Goal: Task Accomplishment & Management: Manage account settings

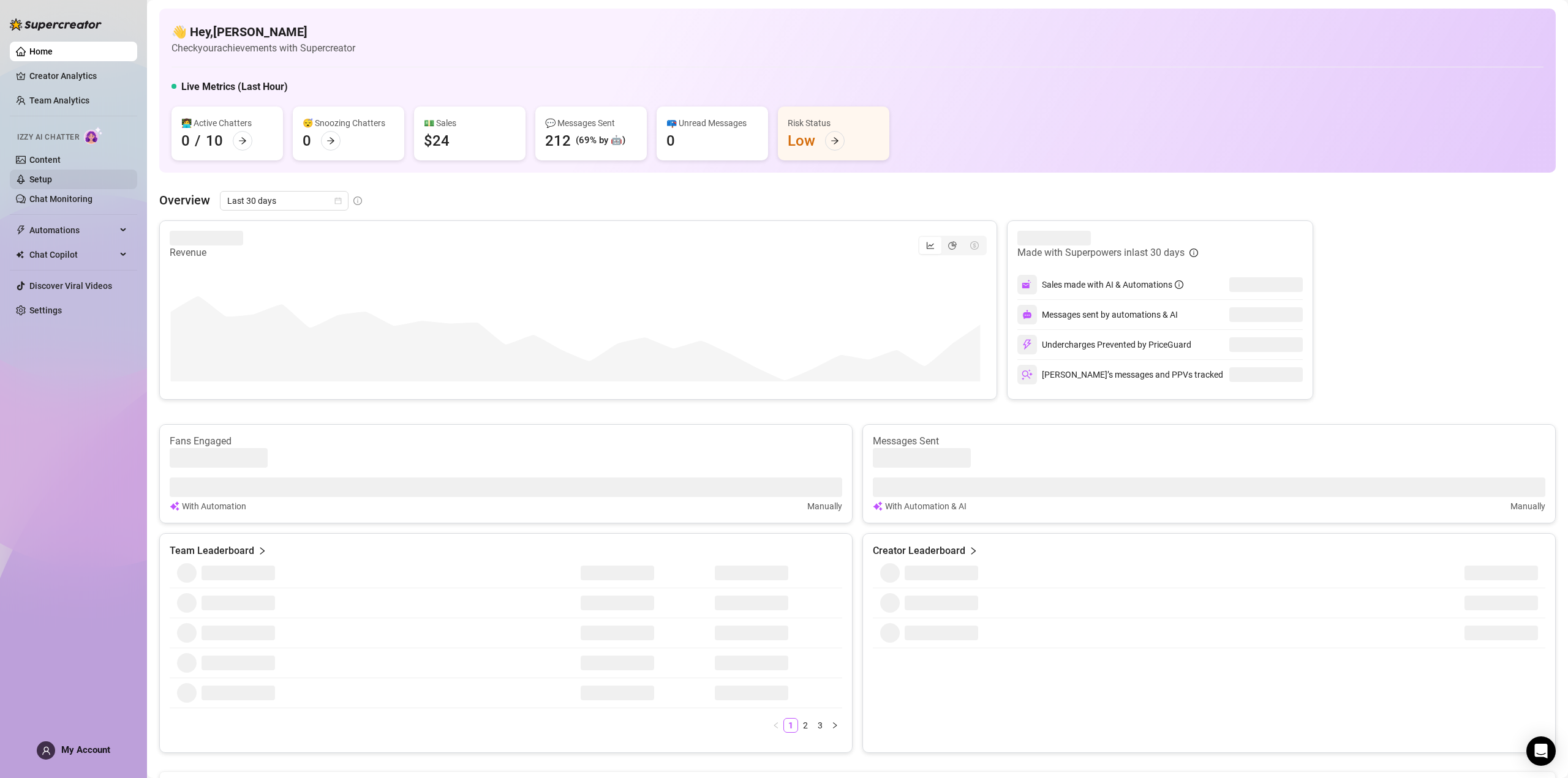
click at [52, 179] on link "Setup" at bounding box center [41, 180] width 23 height 10
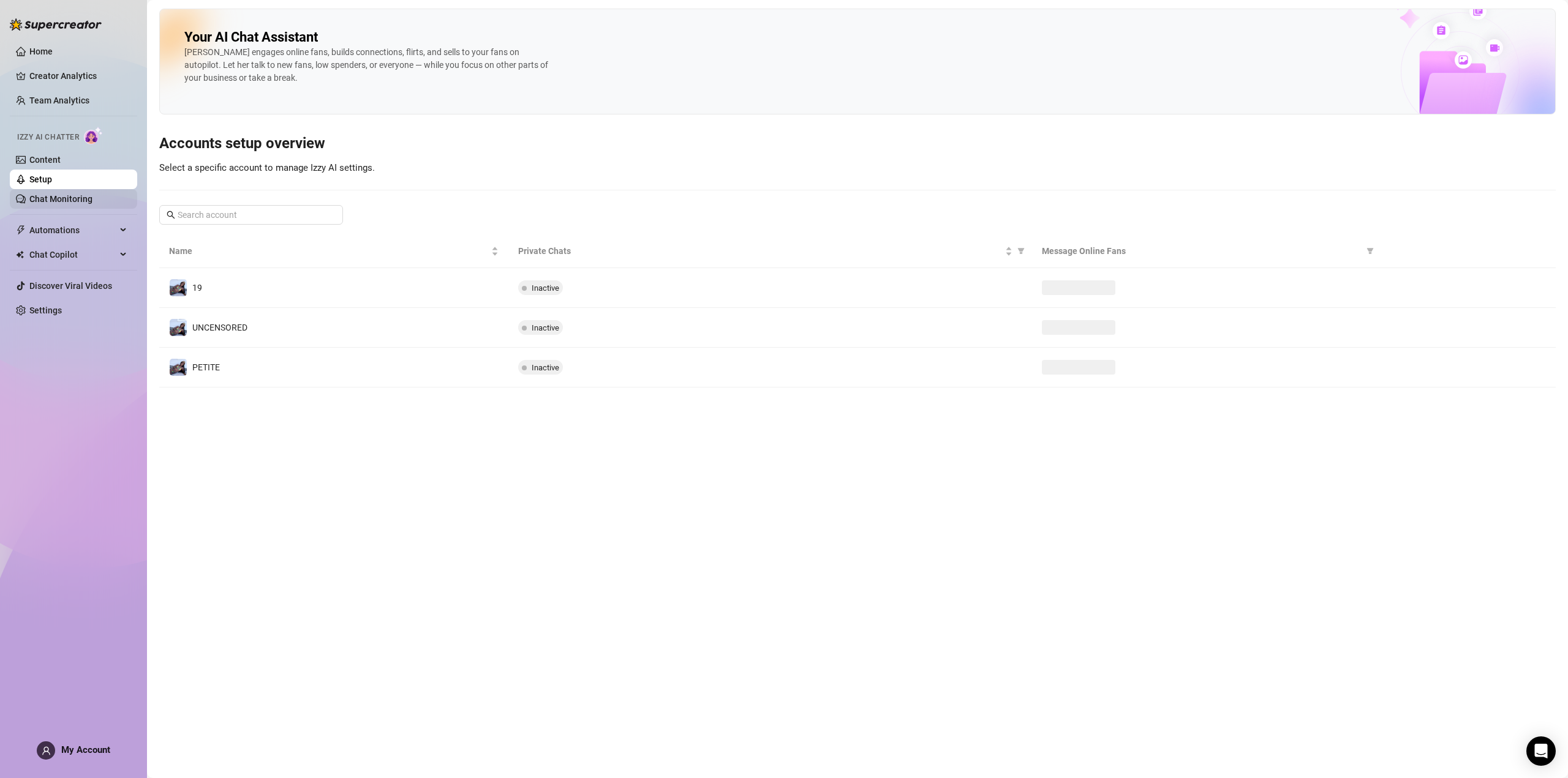
click at [52, 195] on link "Chat Monitoring" at bounding box center [61, 199] width 63 height 10
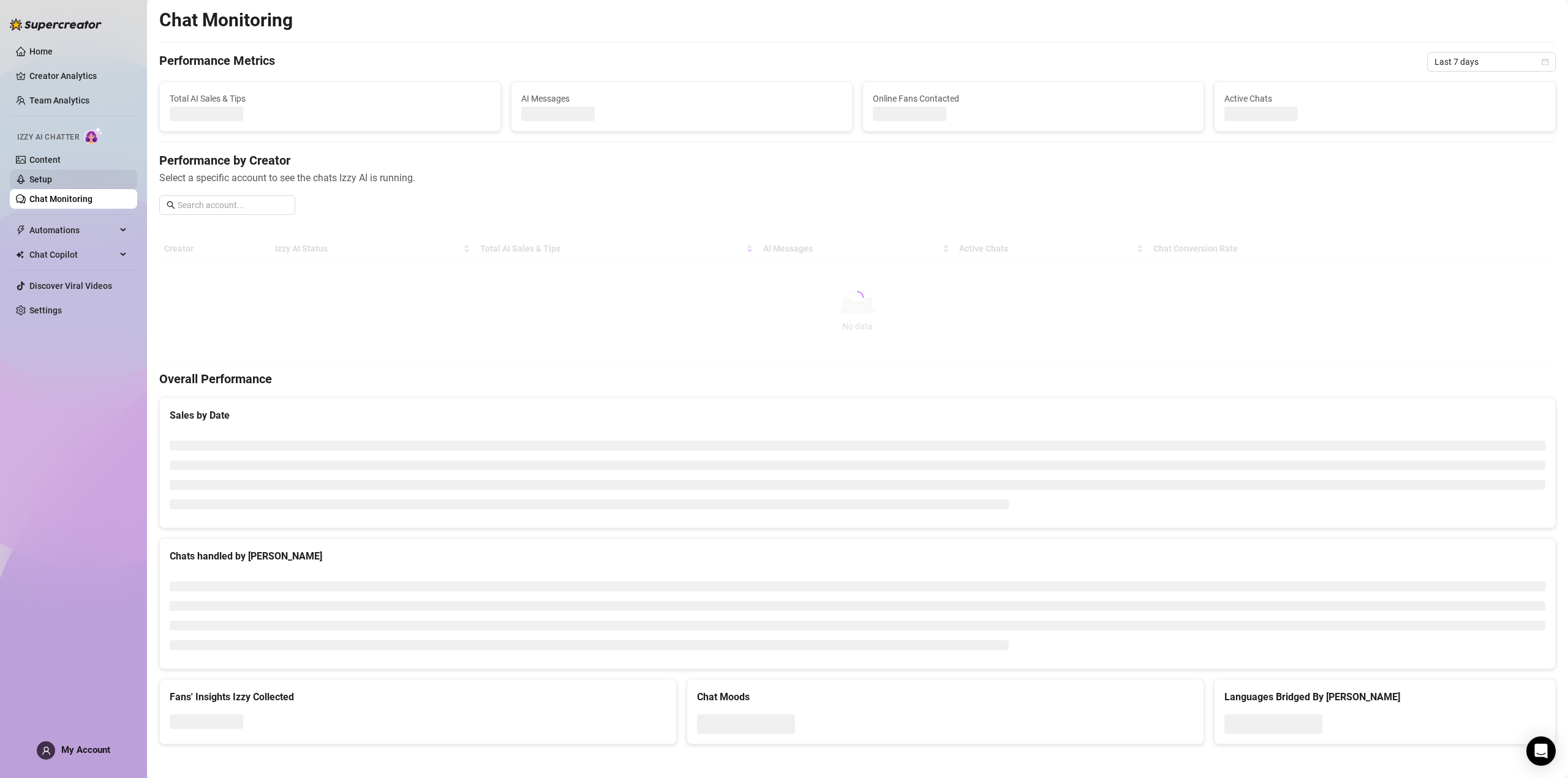
click at [48, 177] on link "Setup" at bounding box center [41, 180] width 23 height 10
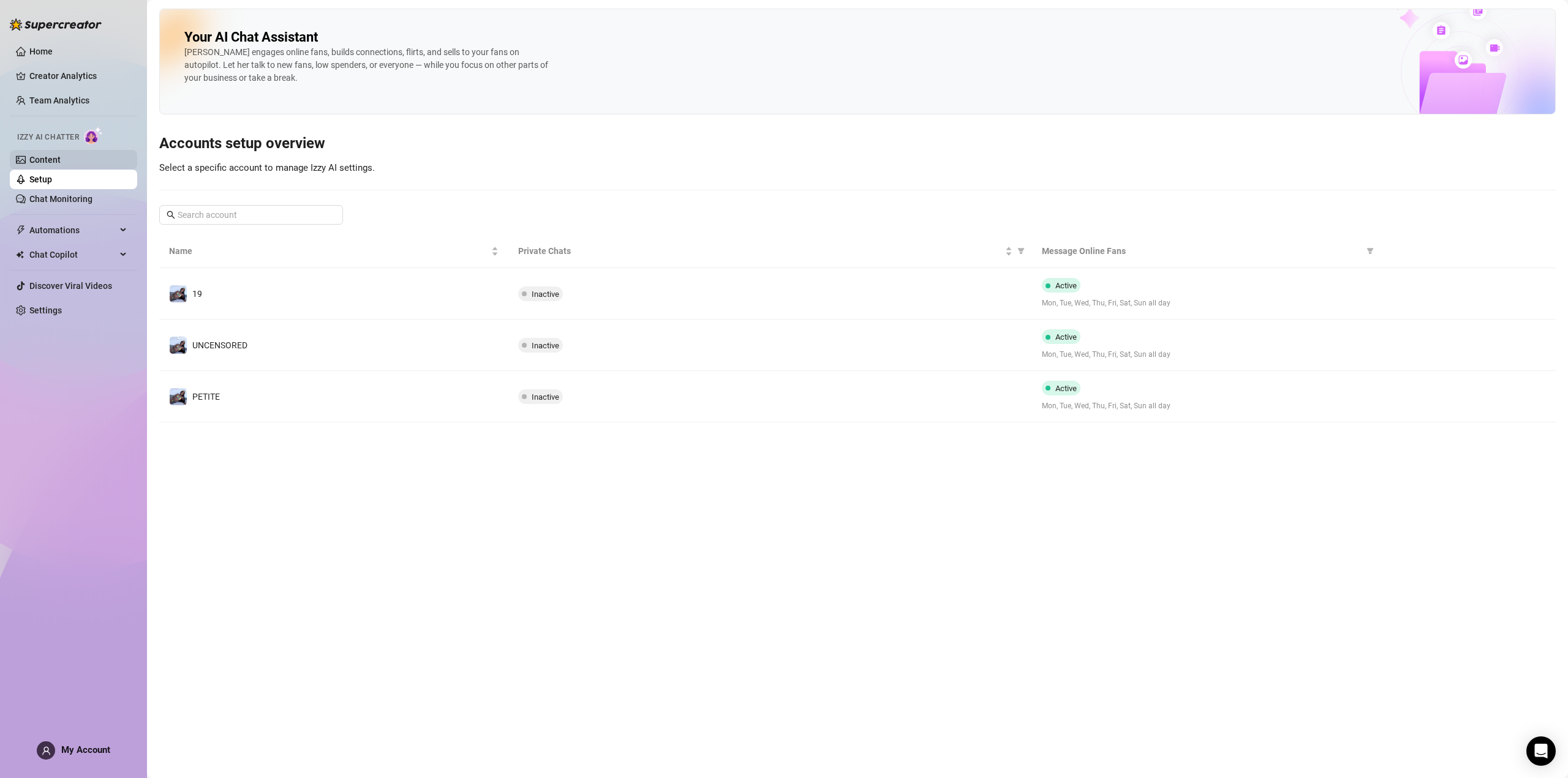
click at [61, 159] on link "Content" at bounding box center [45, 160] width 32 height 10
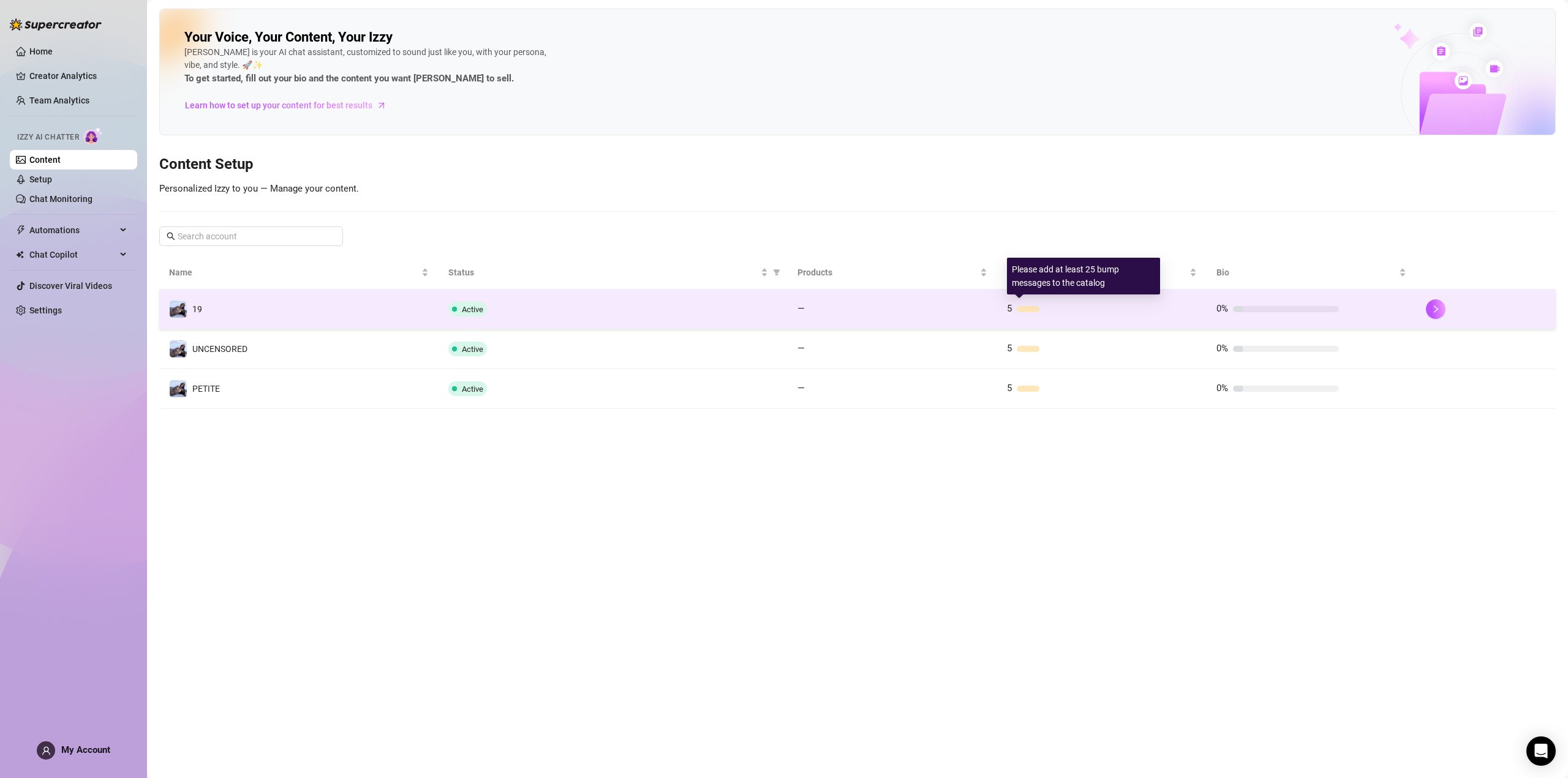
click at [1024, 312] on div "5" at bounding box center [1068, 309] width 122 height 15
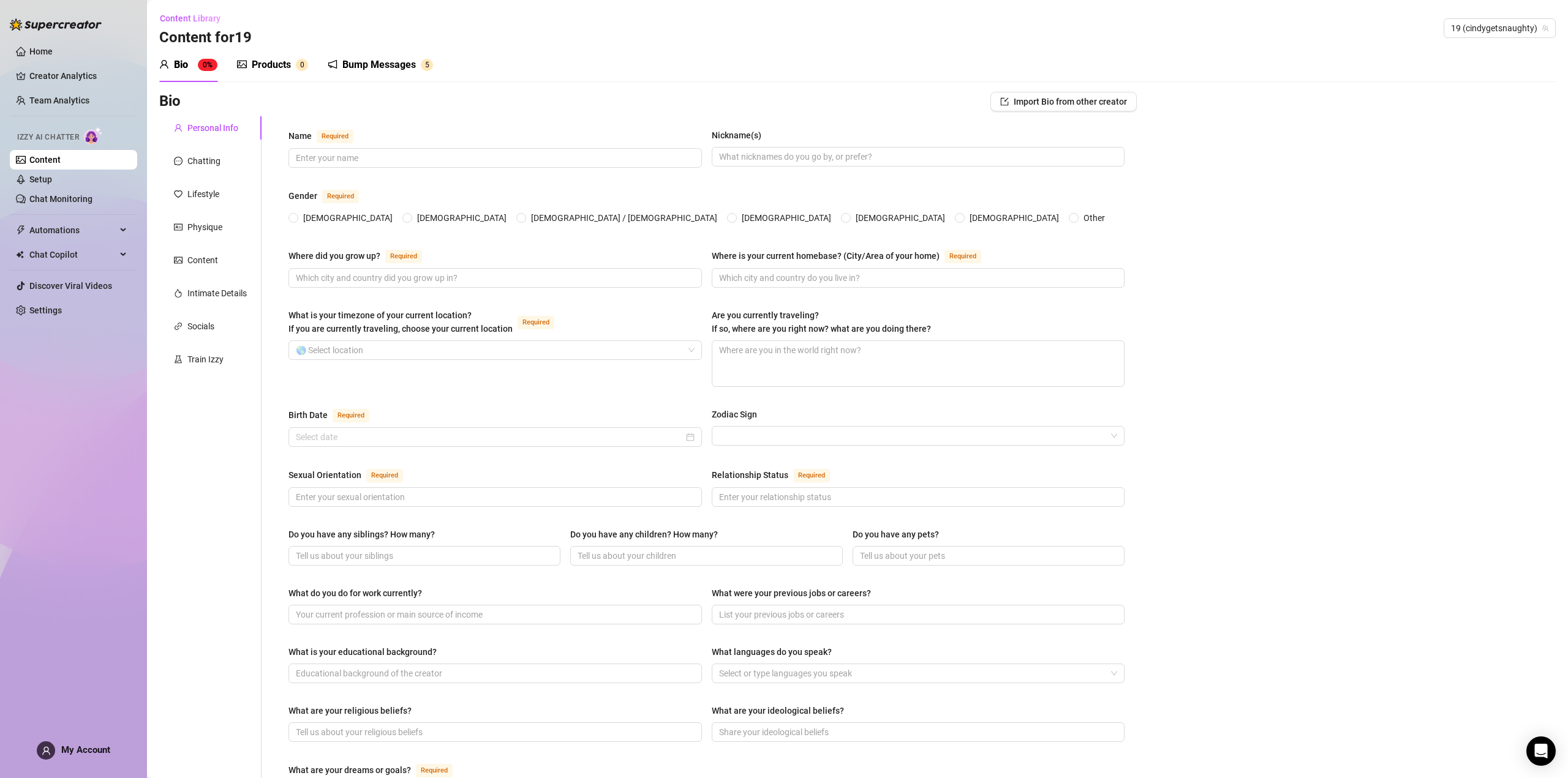
click at [308, 52] on div "Products 0" at bounding box center [272, 65] width 71 height 35
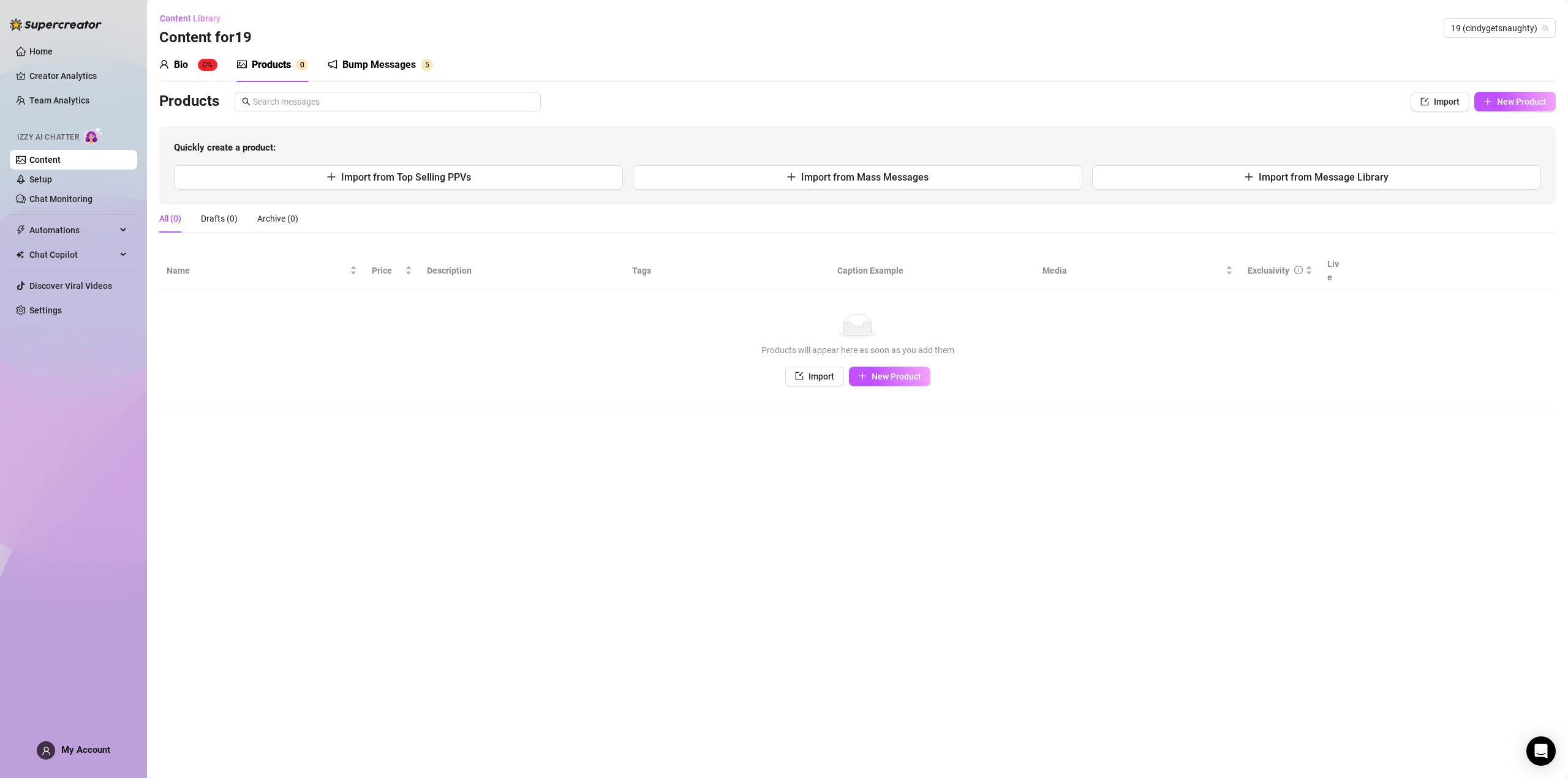
click at [364, 62] on div "Bump Messages" at bounding box center [379, 65] width 74 height 15
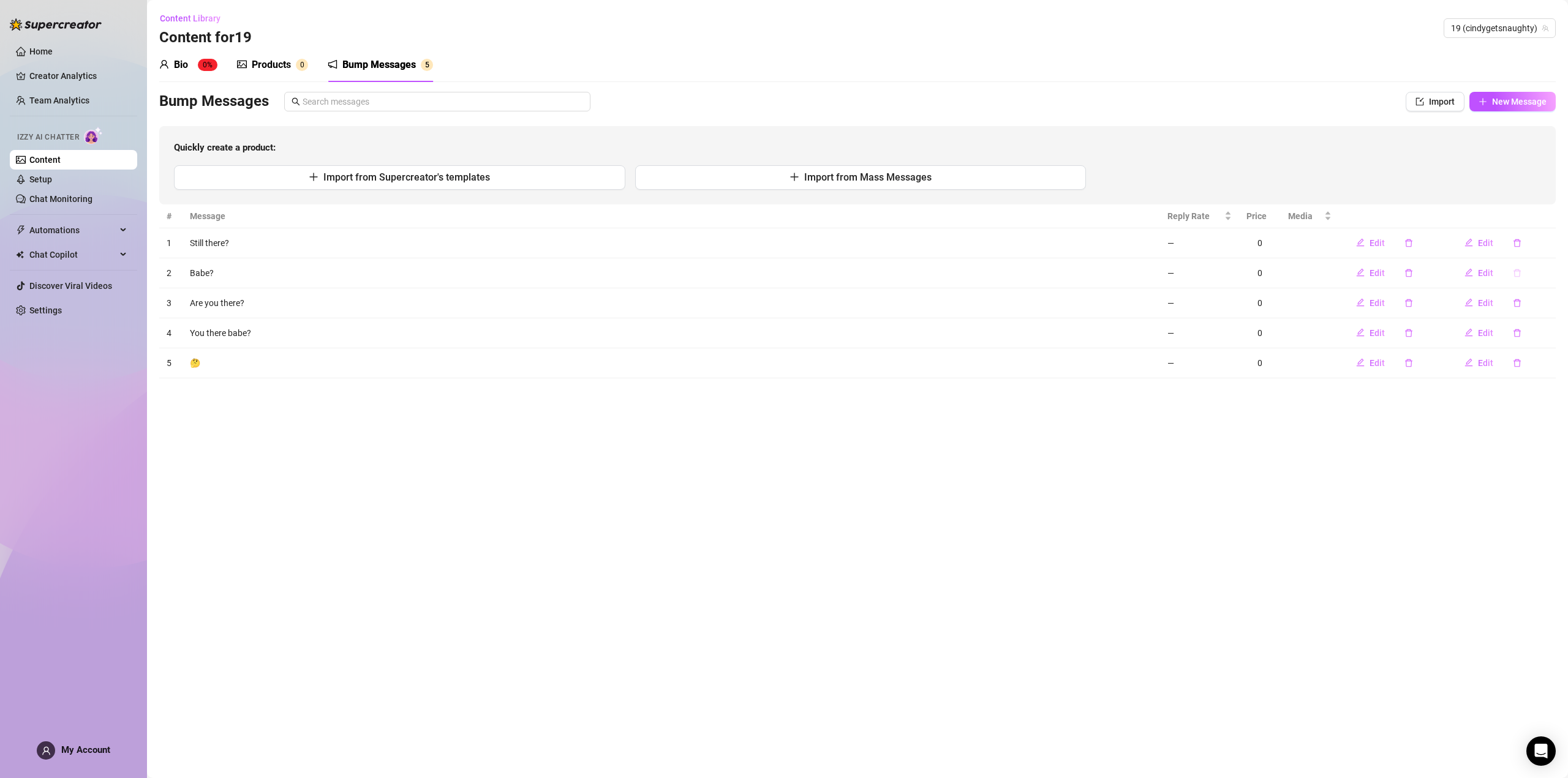
click at [1525, 275] on button "button" at bounding box center [1517, 273] width 28 height 20
click at [1543, 244] on span "Yes" at bounding box center [1548, 241] width 15 height 10
click at [1520, 241] on icon "delete" at bounding box center [1517, 243] width 9 height 9
click at [1546, 212] on span "Yes" at bounding box center [1548, 211] width 15 height 10
click at [1520, 269] on icon "delete" at bounding box center [1517, 273] width 9 height 9
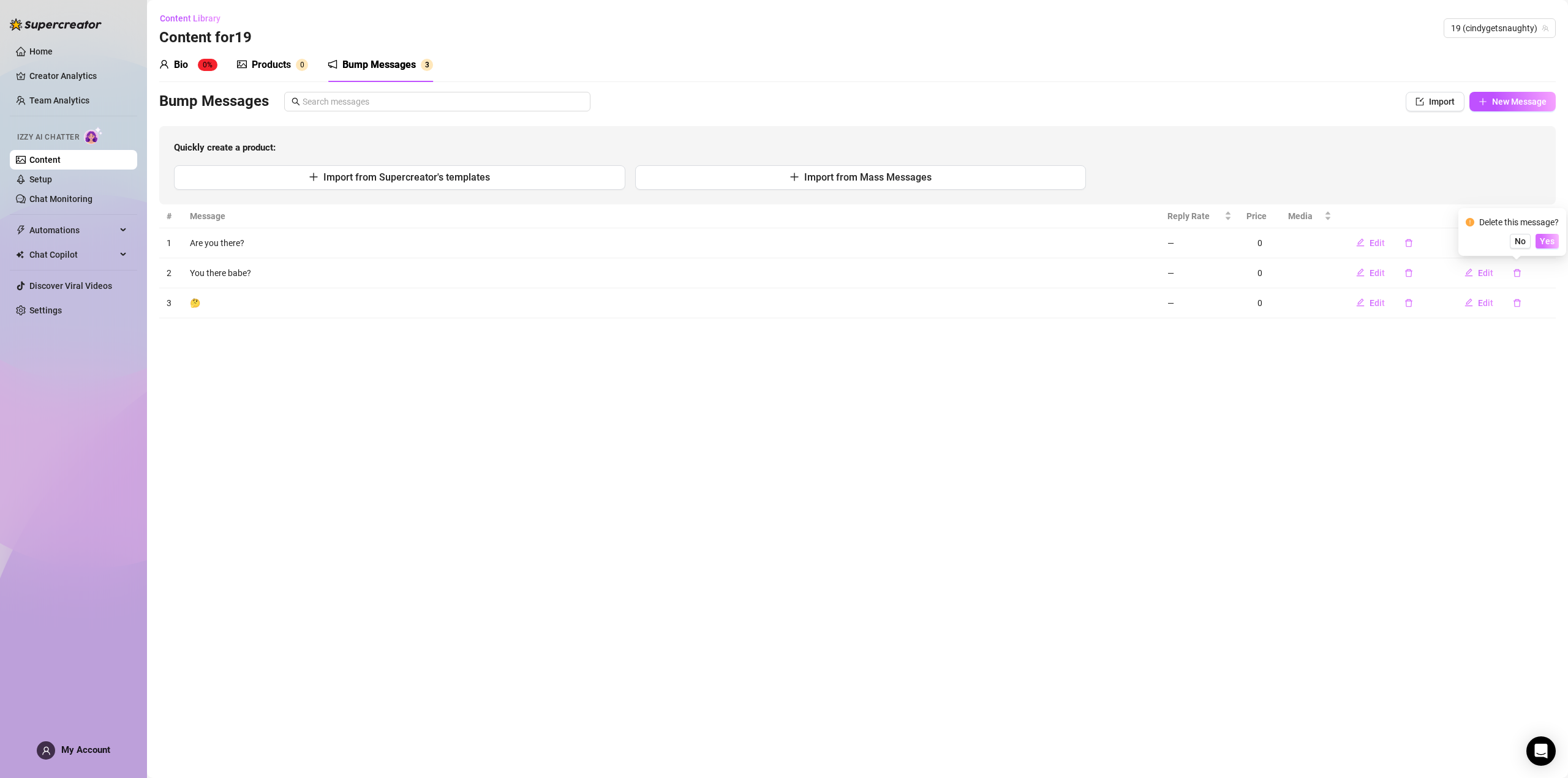
click at [1549, 241] on span "Yes" at bounding box center [1548, 241] width 15 height 10
click at [1519, 302] on icon "delete" at bounding box center [1517, 303] width 9 height 9
click at [1517, 270] on icon "delete" at bounding box center [1517, 272] width 7 height 8
click at [1553, 246] on span "Yes" at bounding box center [1548, 241] width 15 height 10
click at [61, 157] on link "Content" at bounding box center [45, 160] width 32 height 10
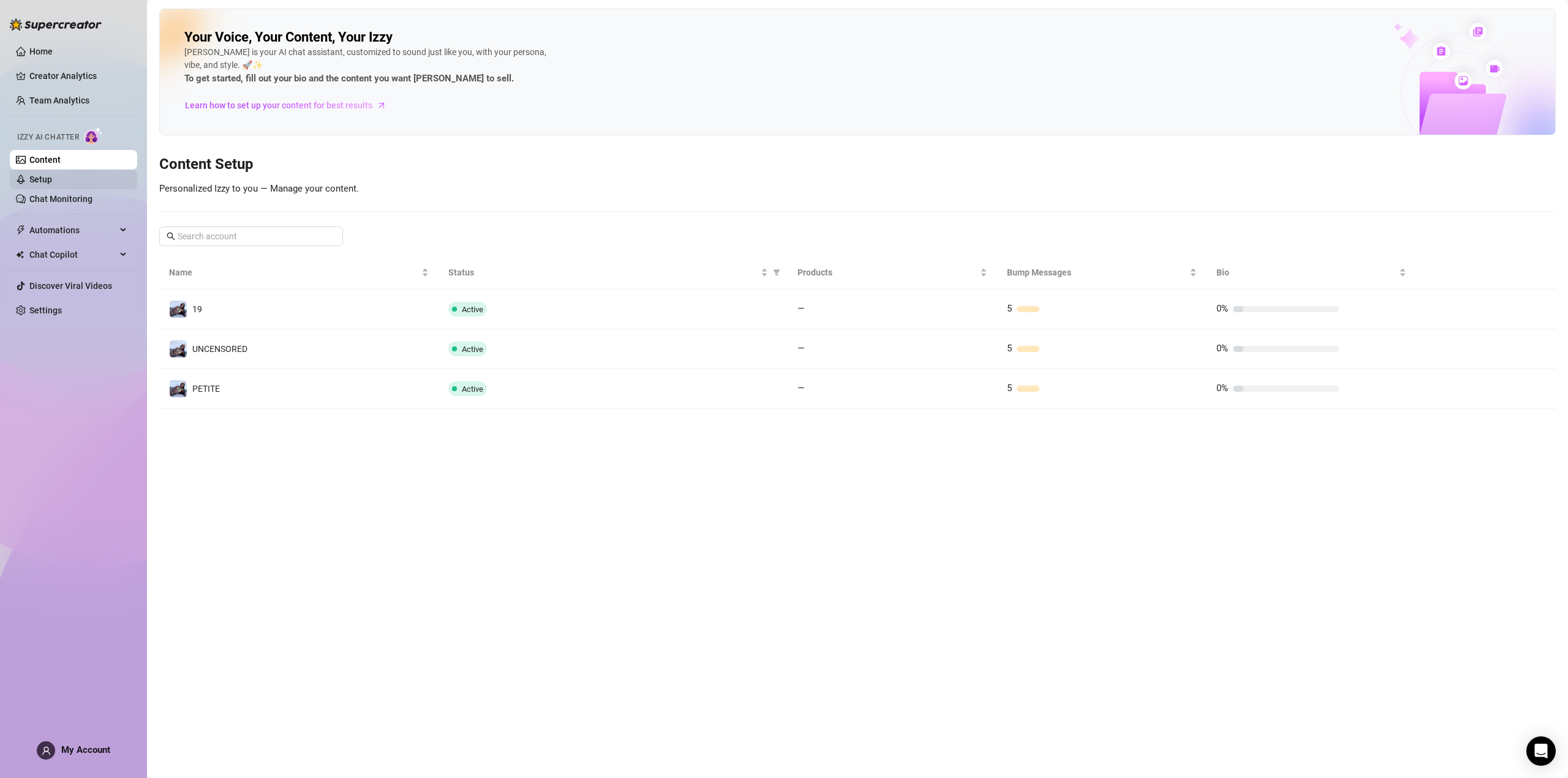
click at [43, 175] on link "Setup" at bounding box center [41, 180] width 23 height 10
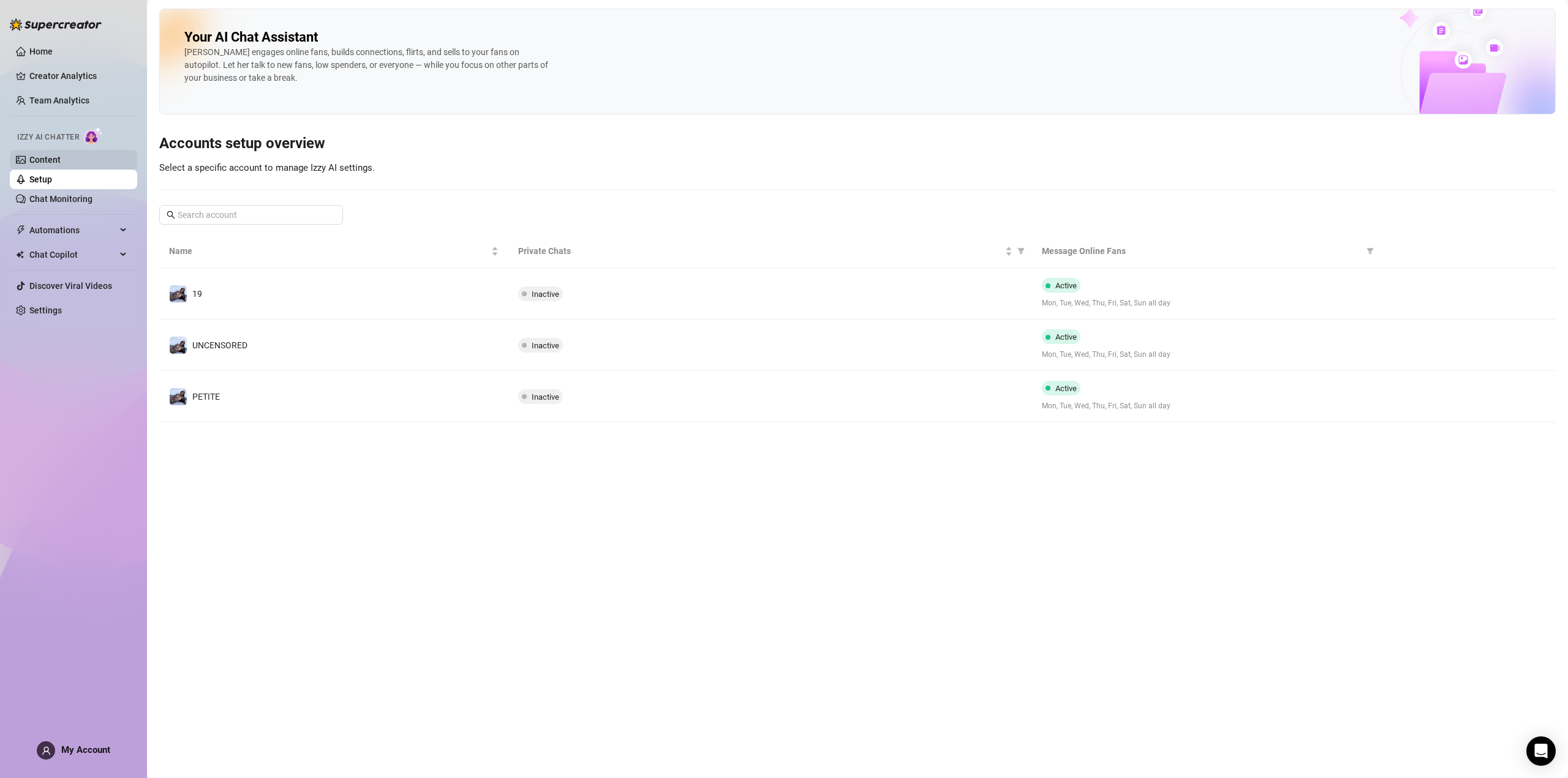
click at [53, 159] on link "Content" at bounding box center [45, 160] width 32 height 10
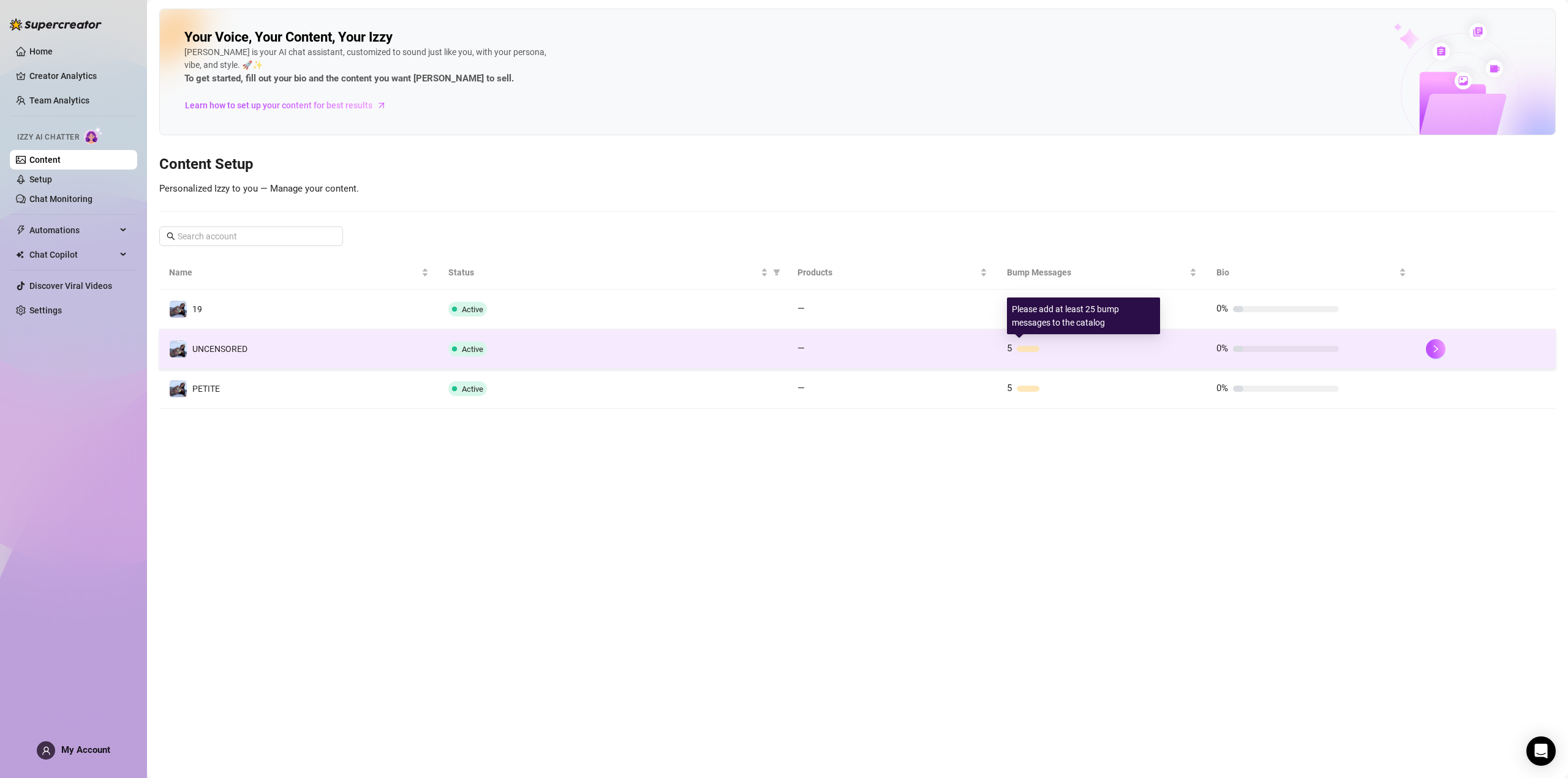
click at [1026, 353] on div "5" at bounding box center [1068, 349] width 122 height 15
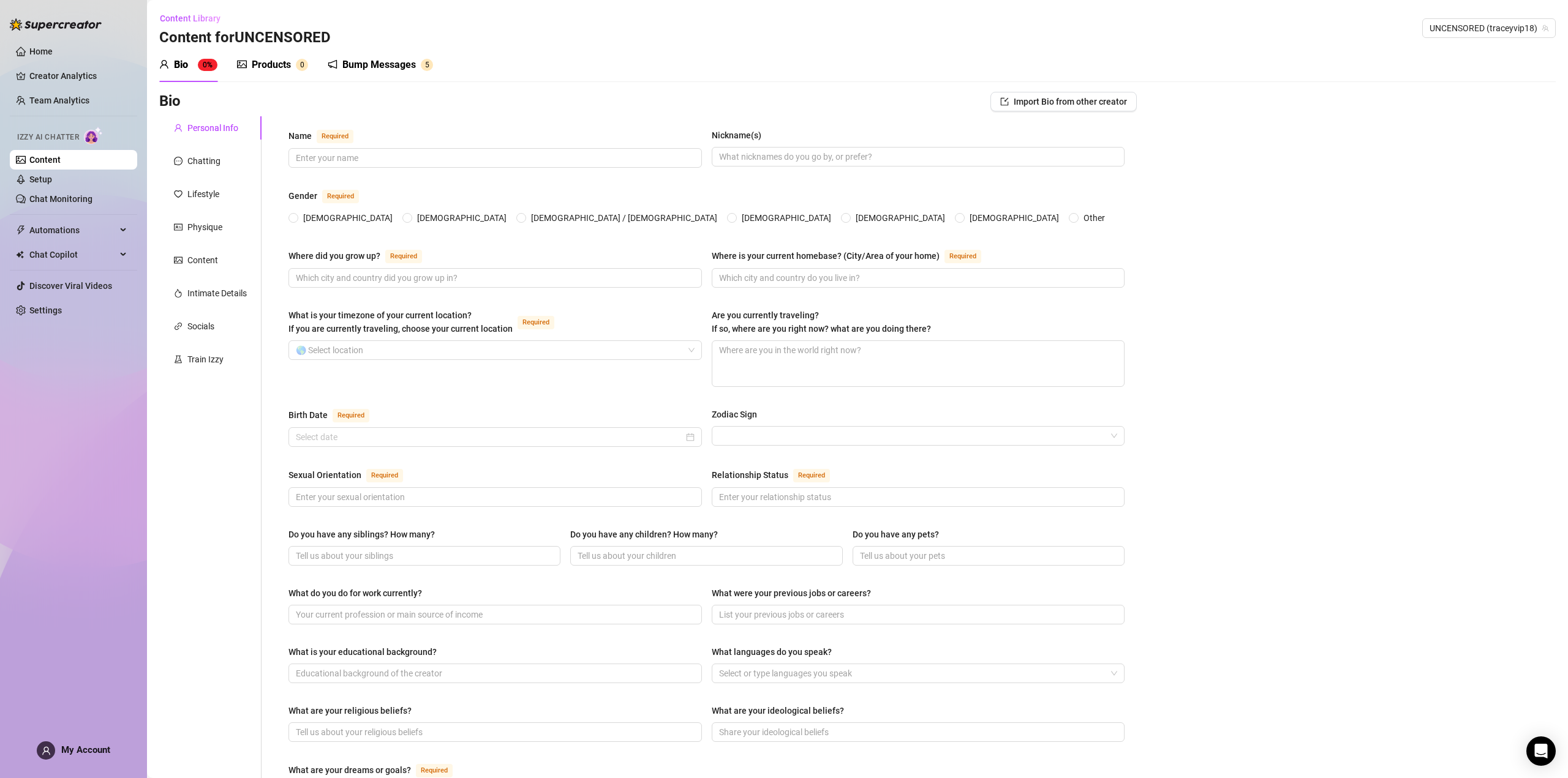
click at [384, 61] on div "Bump Messages" at bounding box center [379, 65] width 74 height 15
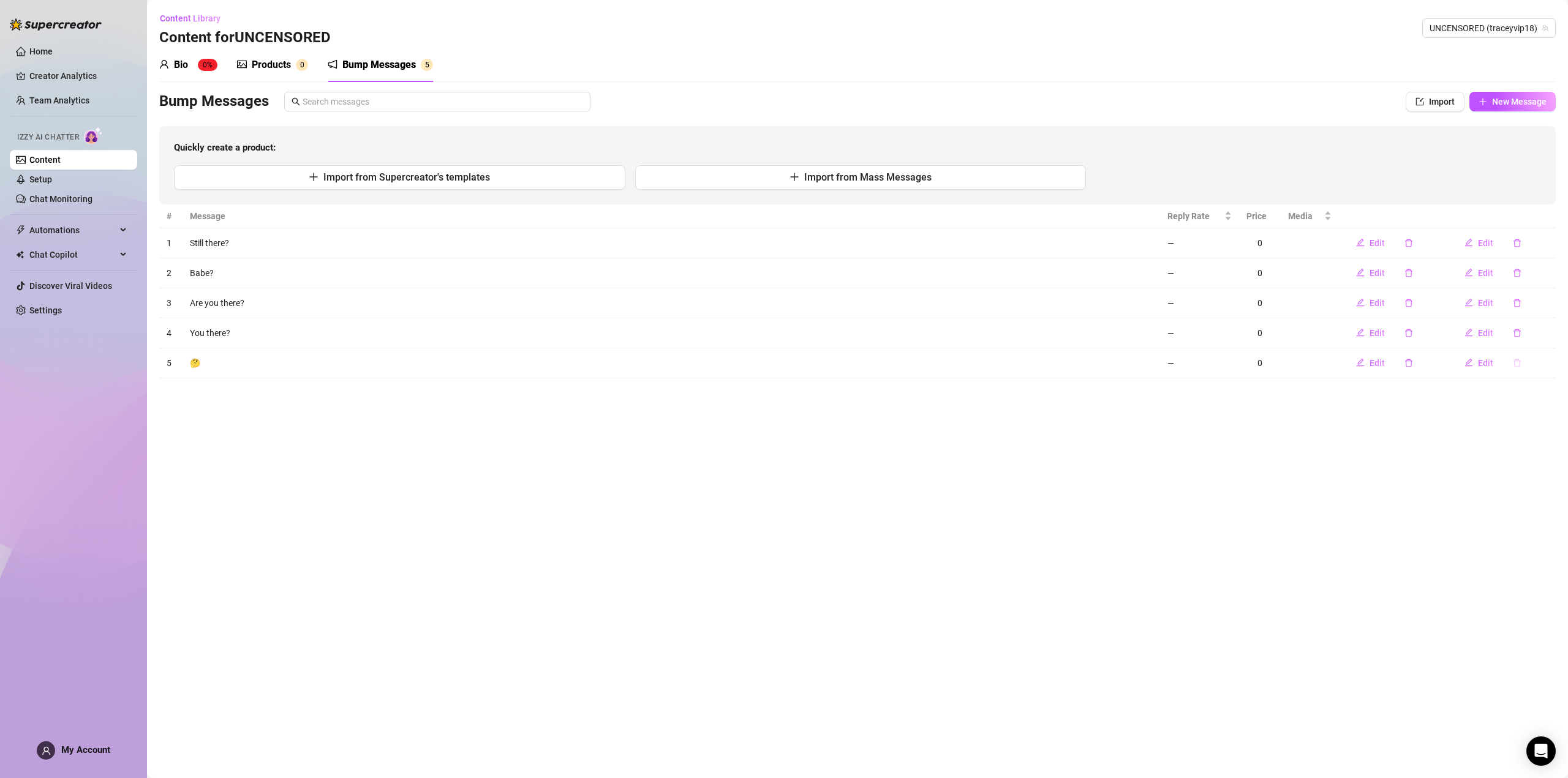
click at [1517, 359] on icon "delete" at bounding box center [1517, 363] width 9 height 9
click at [1548, 328] on span "Yes" at bounding box center [1548, 332] width 15 height 10
click at [1520, 329] on icon "delete" at bounding box center [1517, 333] width 9 height 9
click at [1550, 301] on span "Yes" at bounding box center [1548, 301] width 15 height 10
click at [1516, 307] on button "button" at bounding box center [1517, 303] width 28 height 20
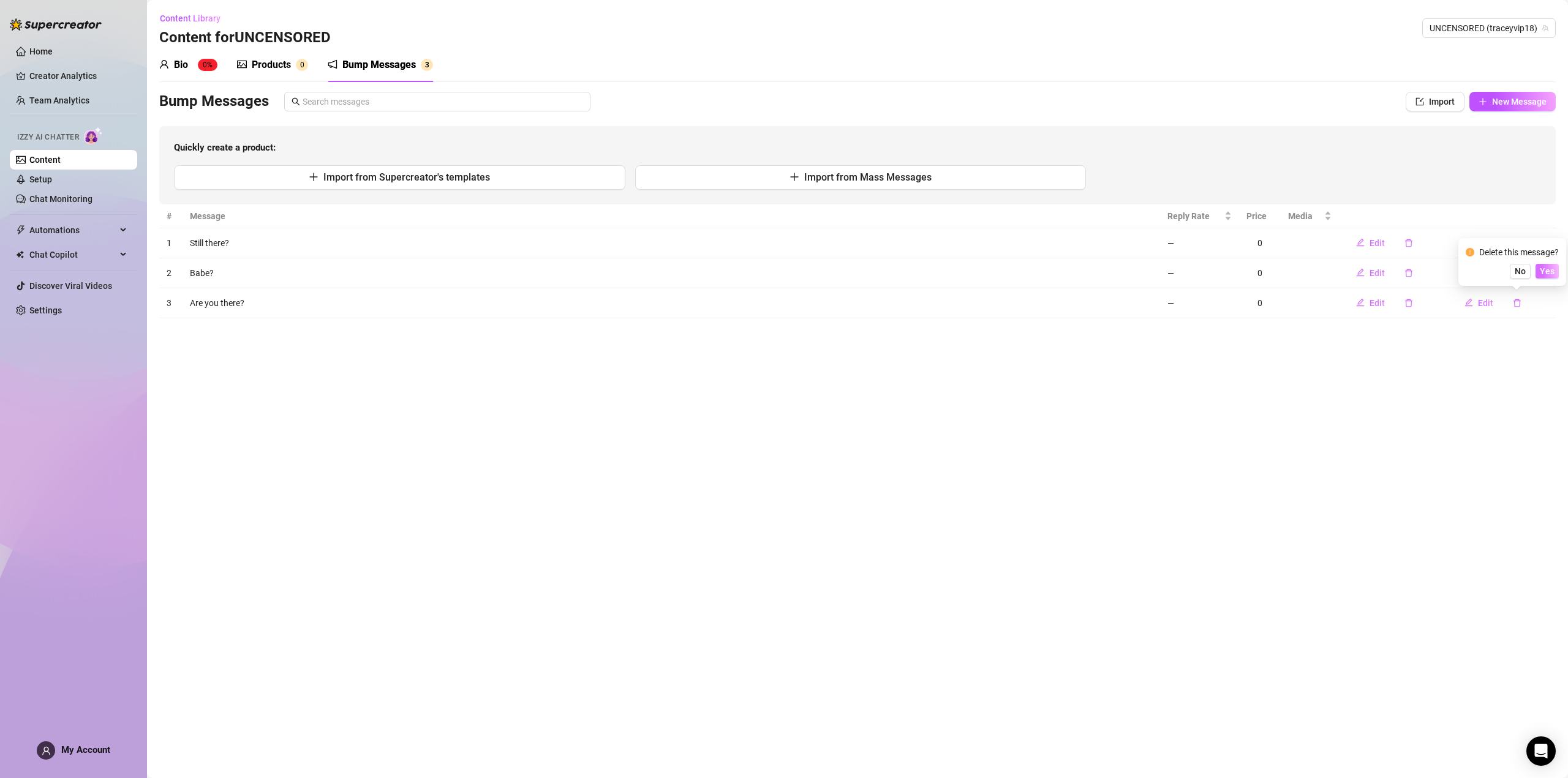
click at [1552, 270] on span "Yes" at bounding box center [1548, 271] width 15 height 10
click at [1520, 275] on button "button" at bounding box center [1517, 273] width 28 height 20
click at [1548, 243] on span "Yes" at bounding box center [1548, 241] width 15 height 10
click at [48, 177] on link "Setup" at bounding box center [41, 180] width 23 height 10
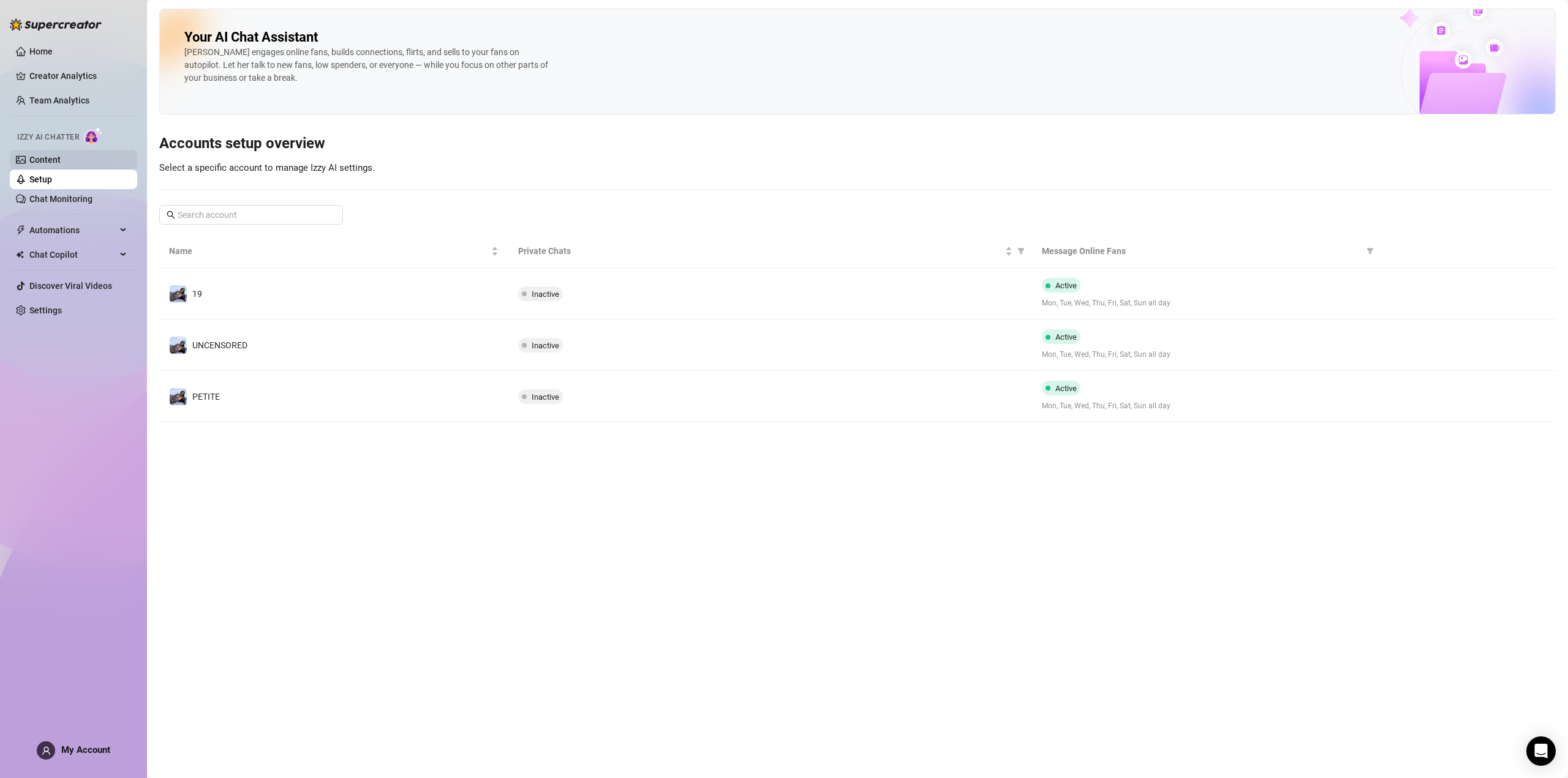
click at [56, 159] on link "Content" at bounding box center [45, 160] width 32 height 10
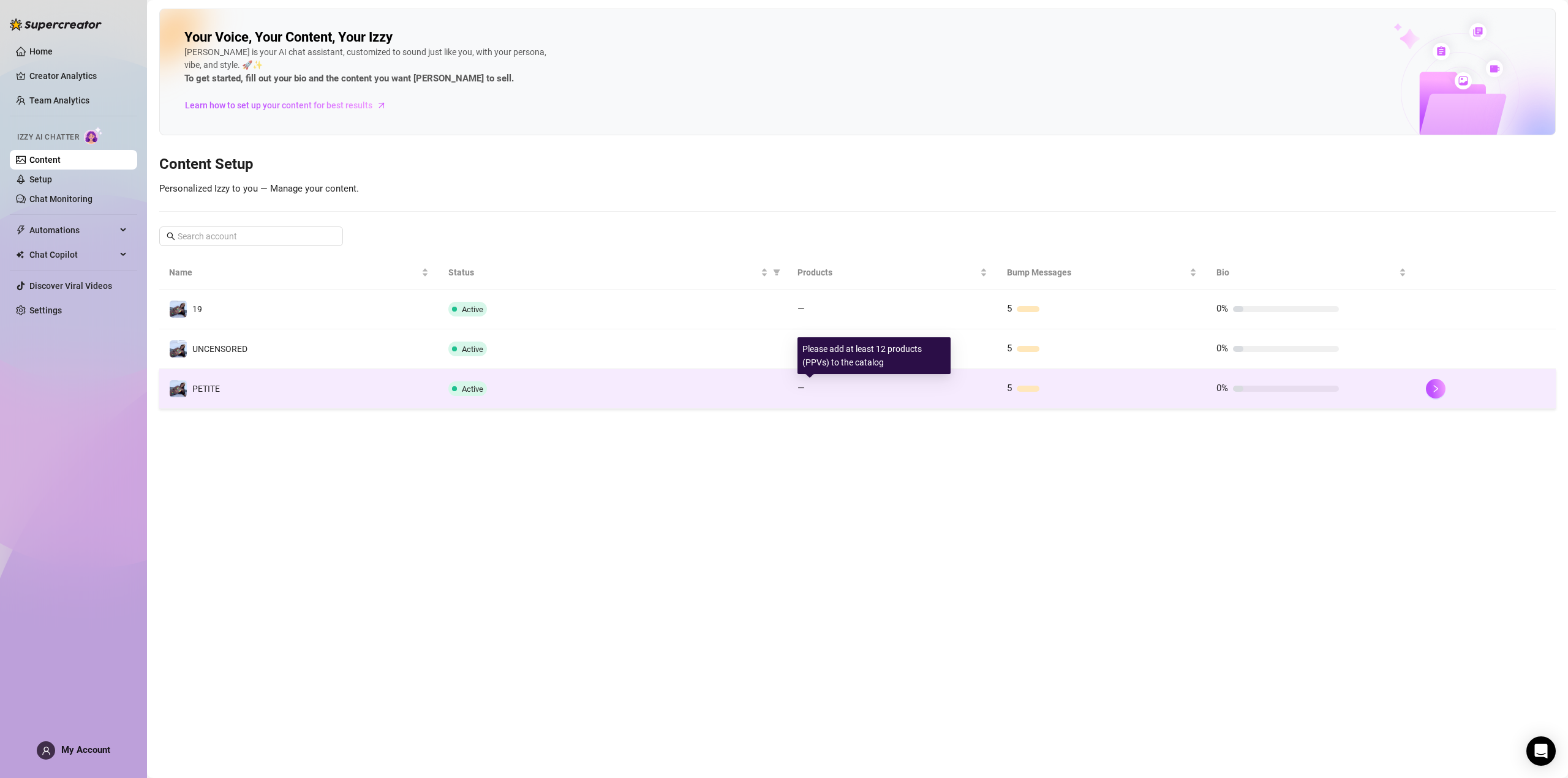
click at [1005, 388] on td "5" at bounding box center [1102, 389] width 209 height 40
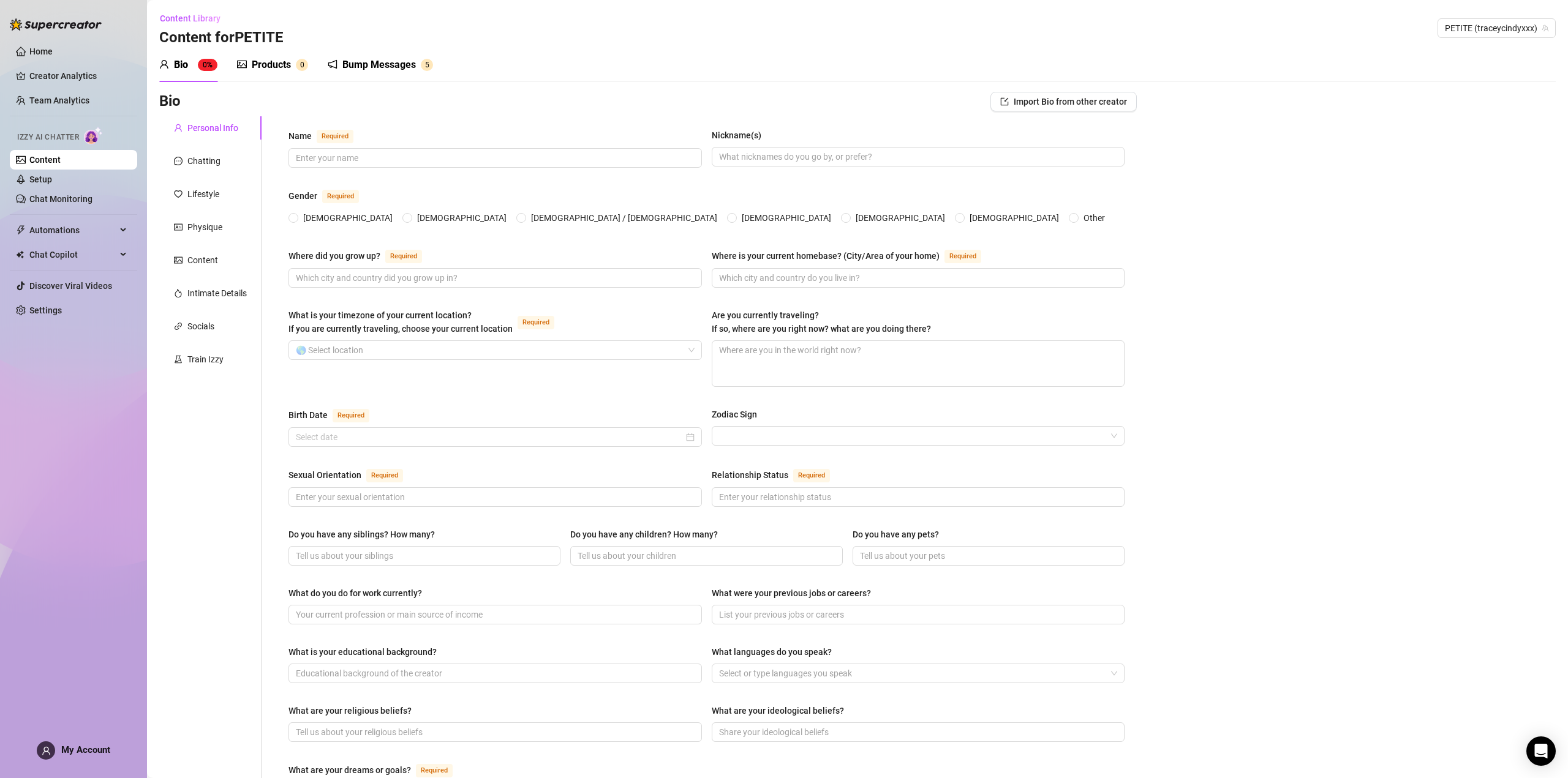
click at [371, 65] on div "Bump Messages" at bounding box center [379, 65] width 74 height 15
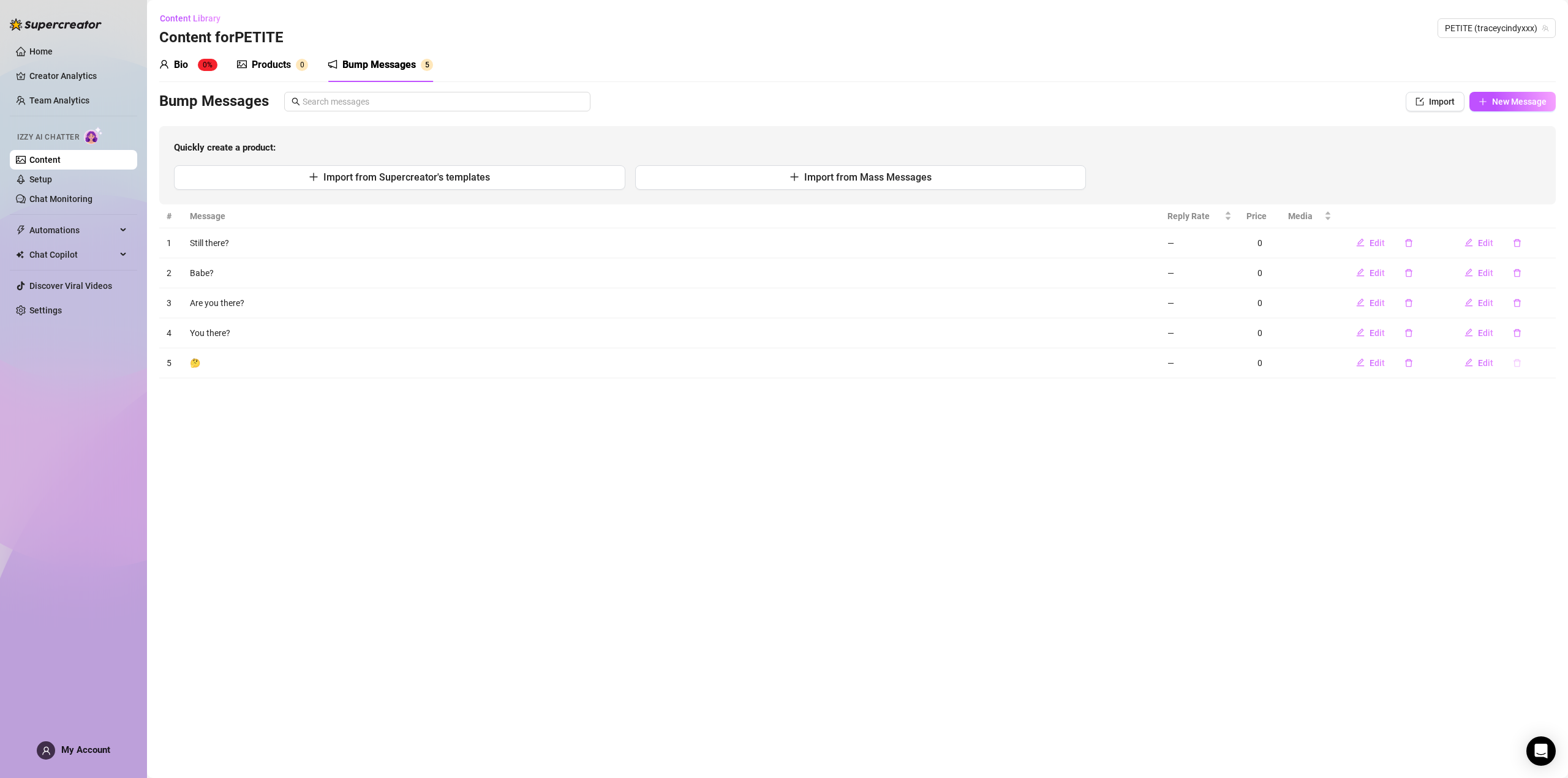
click at [1519, 362] on icon "delete" at bounding box center [1517, 363] width 9 height 9
click at [1545, 328] on span "Yes" at bounding box center [1548, 332] width 15 height 10
click at [1515, 245] on icon "delete" at bounding box center [1517, 243] width 9 height 9
click at [1555, 204] on button "Yes" at bounding box center [1548, 211] width 23 height 15
click at [1514, 242] on icon "delete" at bounding box center [1517, 243] width 9 height 9
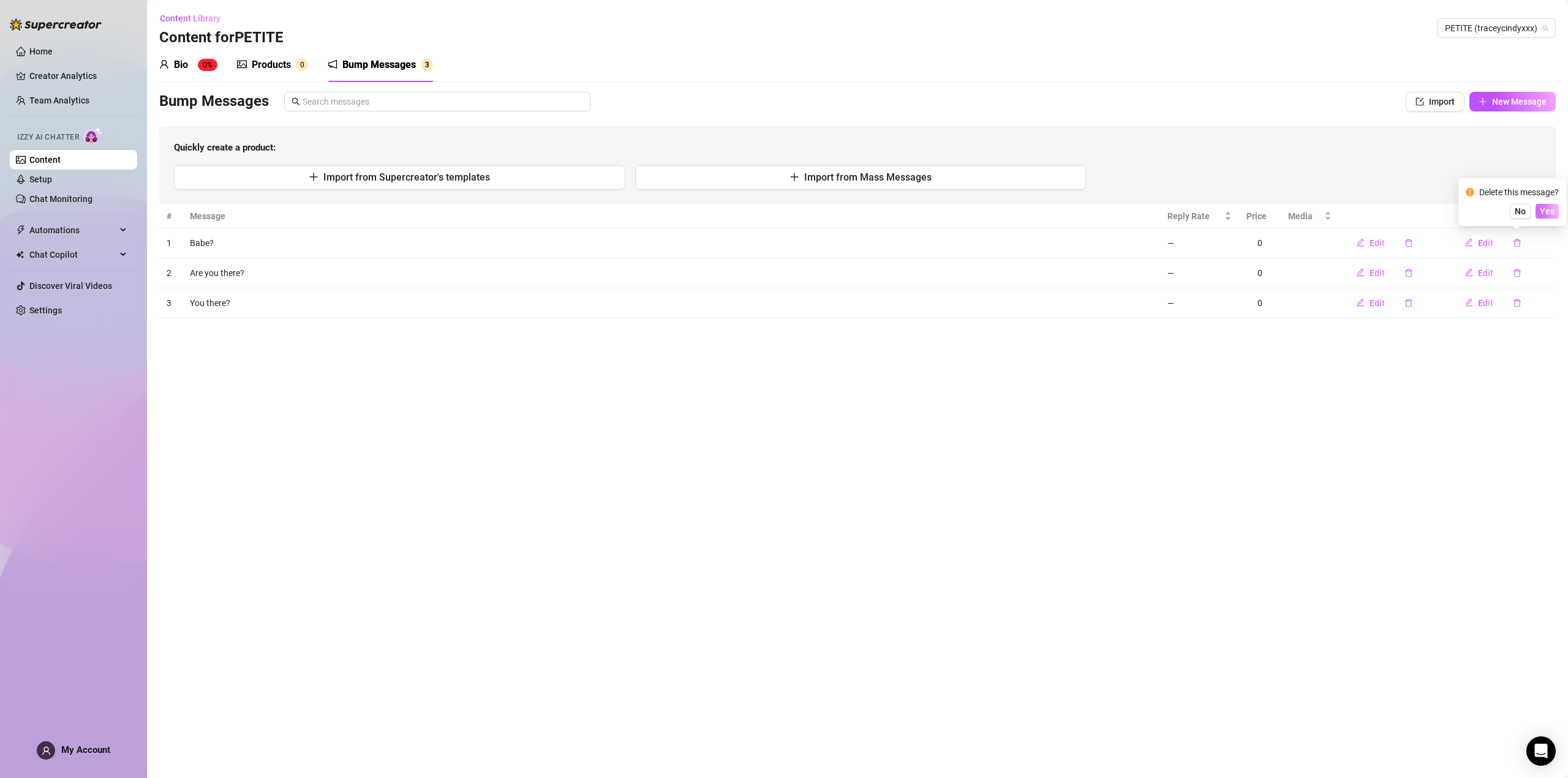
click at [1551, 211] on span "Yes" at bounding box center [1548, 211] width 15 height 10
click at [1512, 267] on button "button" at bounding box center [1517, 273] width 28 height 20
click at [1549, 245] on span "Yes" at bounding box center [1548, 241] width 15 height 10
click at [46, 175] on link "Setup" at bounding box center [41, 180] width 23 height 10
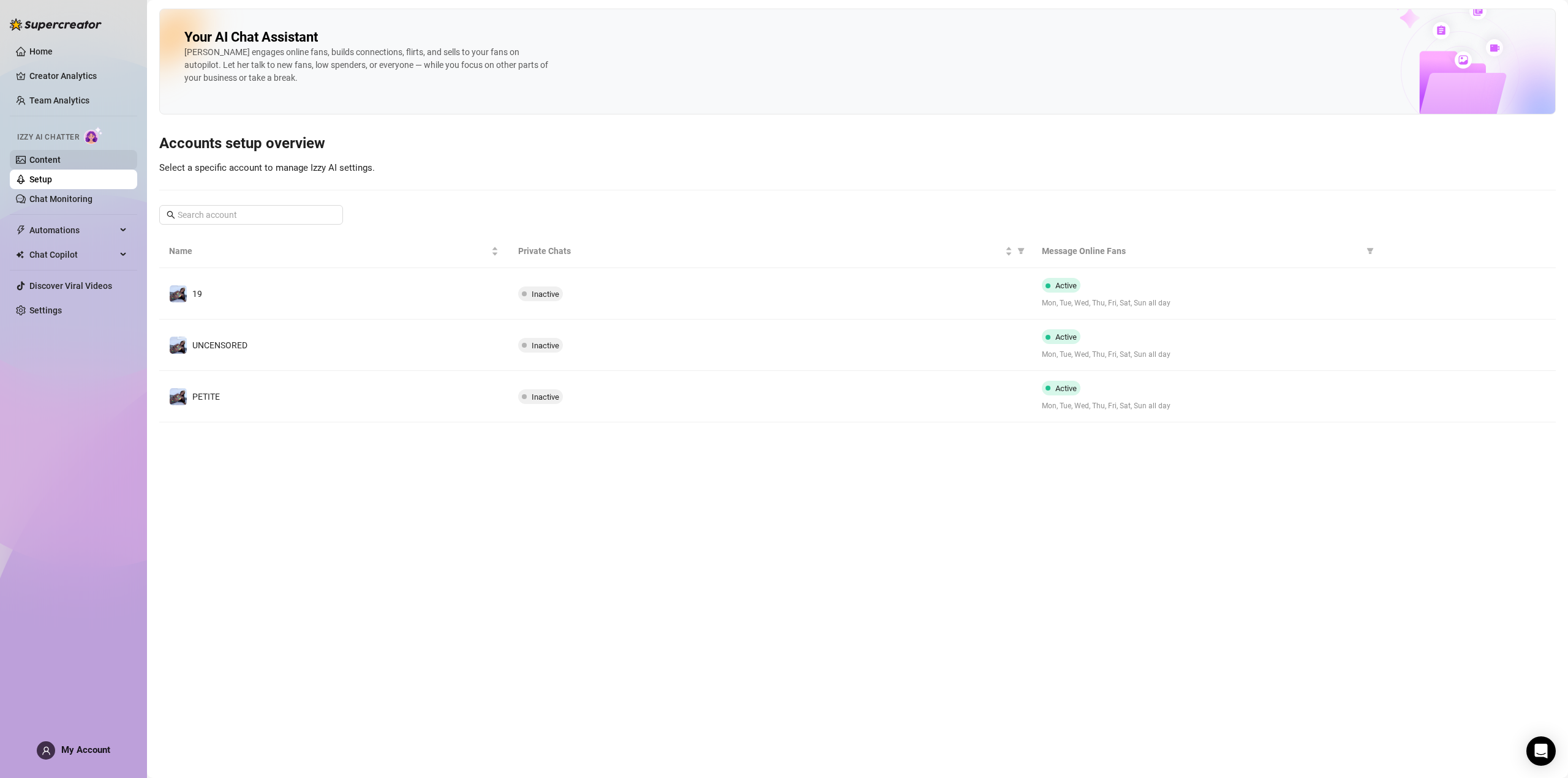
click at [43, 157] on link "Content" at bounding box center [45, 160] width 32 height 10
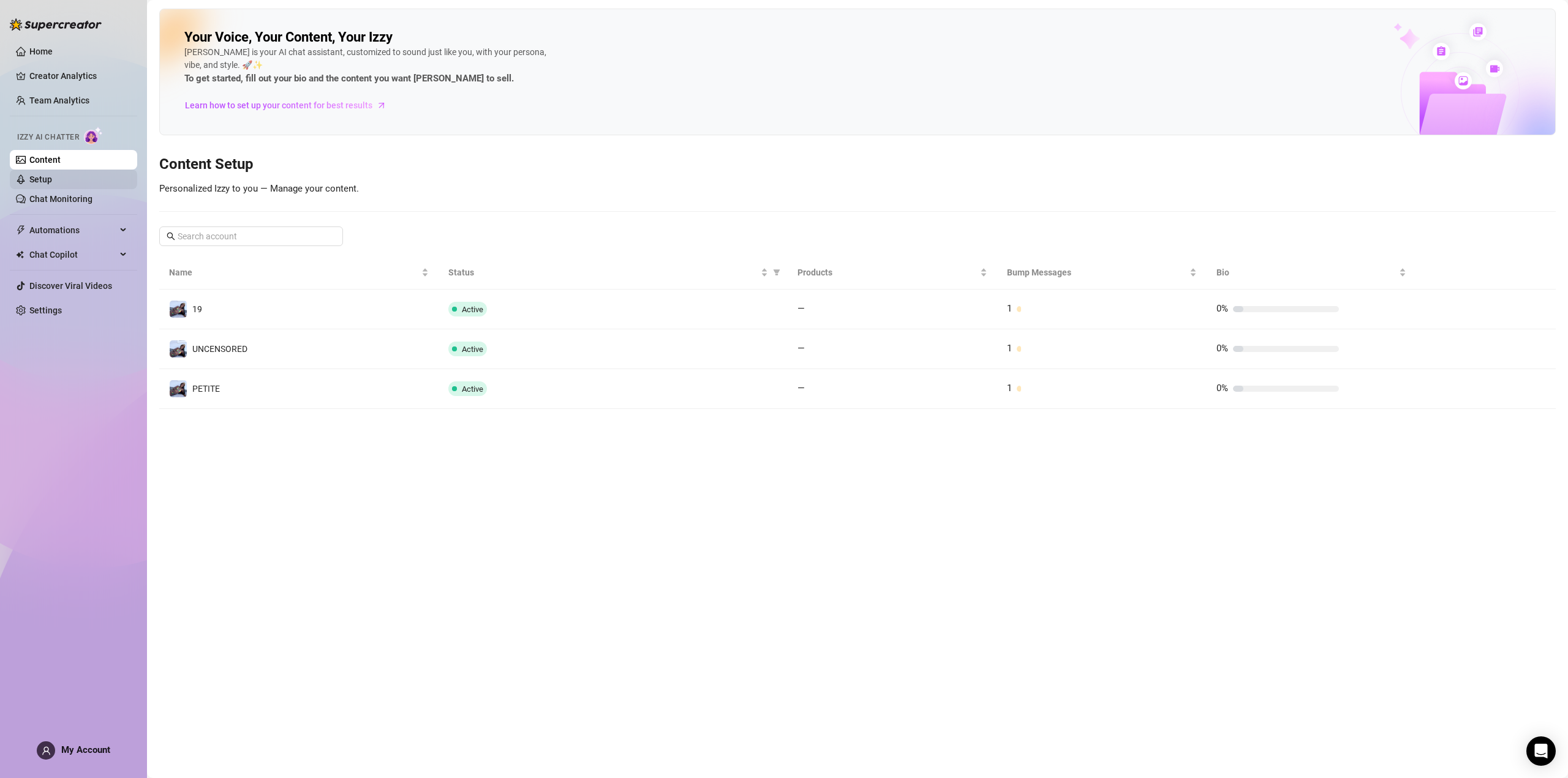
click at [52, 184] on link "Setup" at bounding box center [41, 180] width 23 height 10
